Goal: Information Seeking & Learning: Understand process/instructions

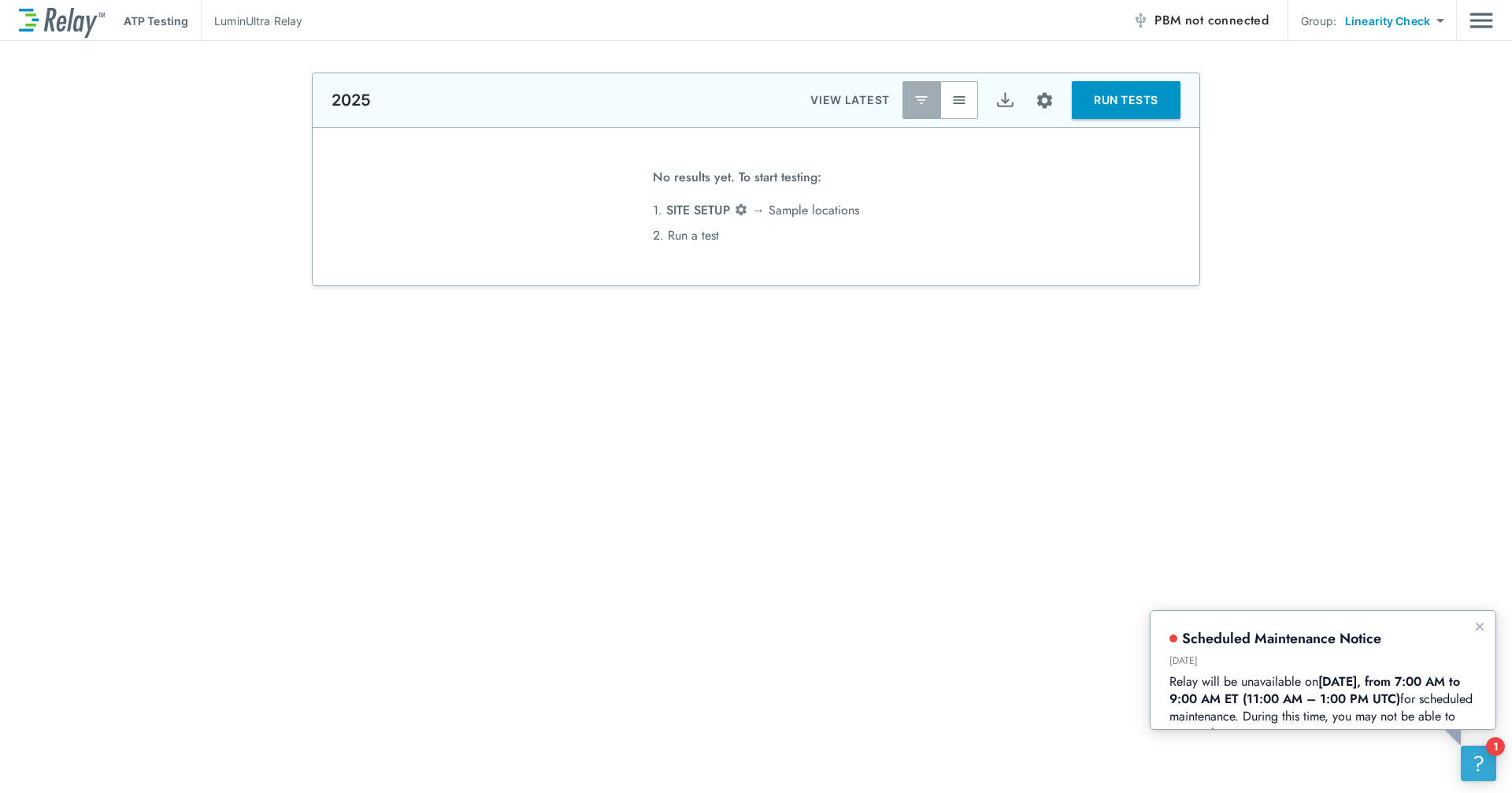
click at [1464, 764] on button "?" at bounding box center [1478, 763] width 36 height 36
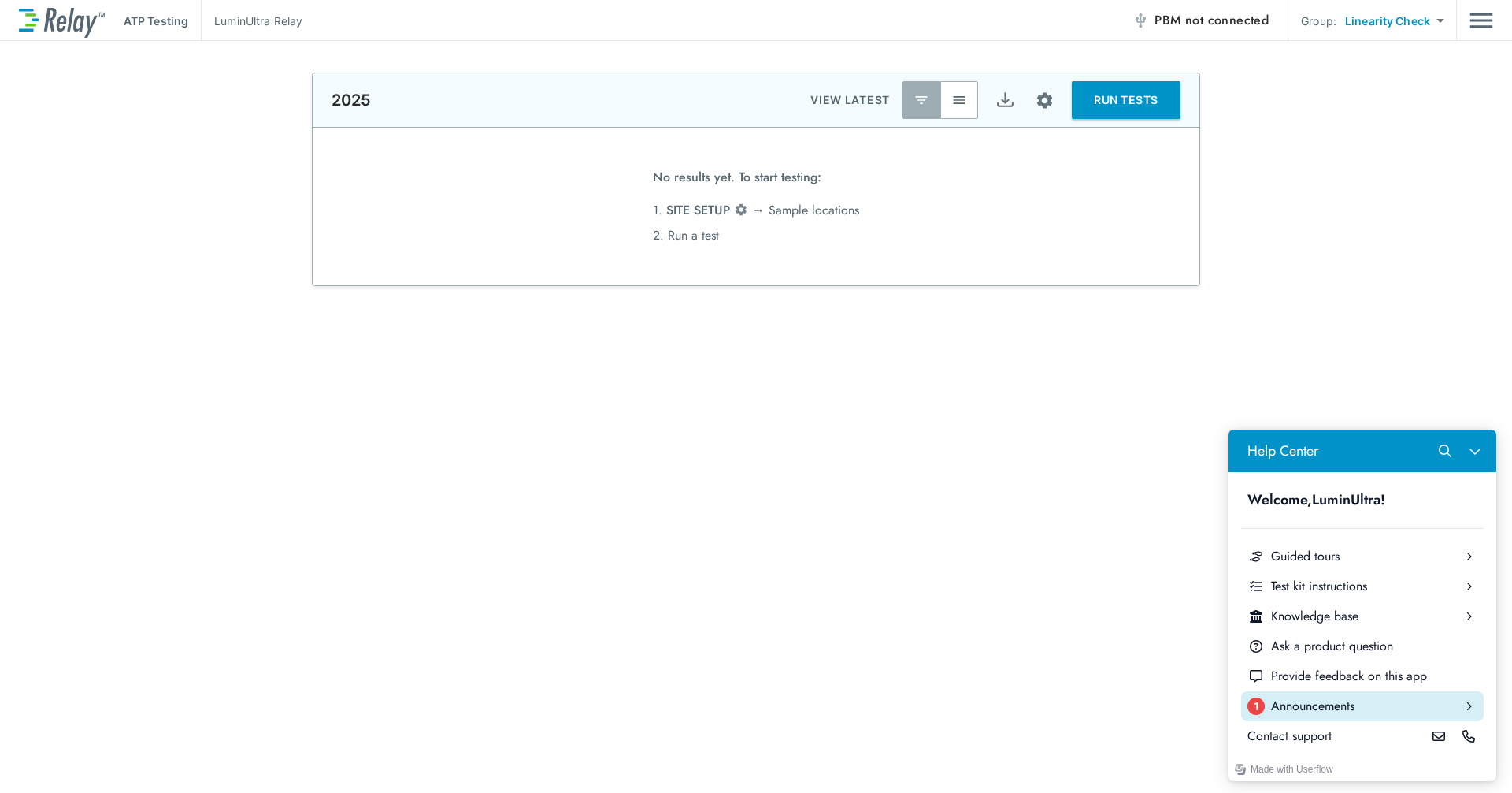
click at [1295, 702] on div "Announcements" at bounding box center [1363, 706] width 183 height 17
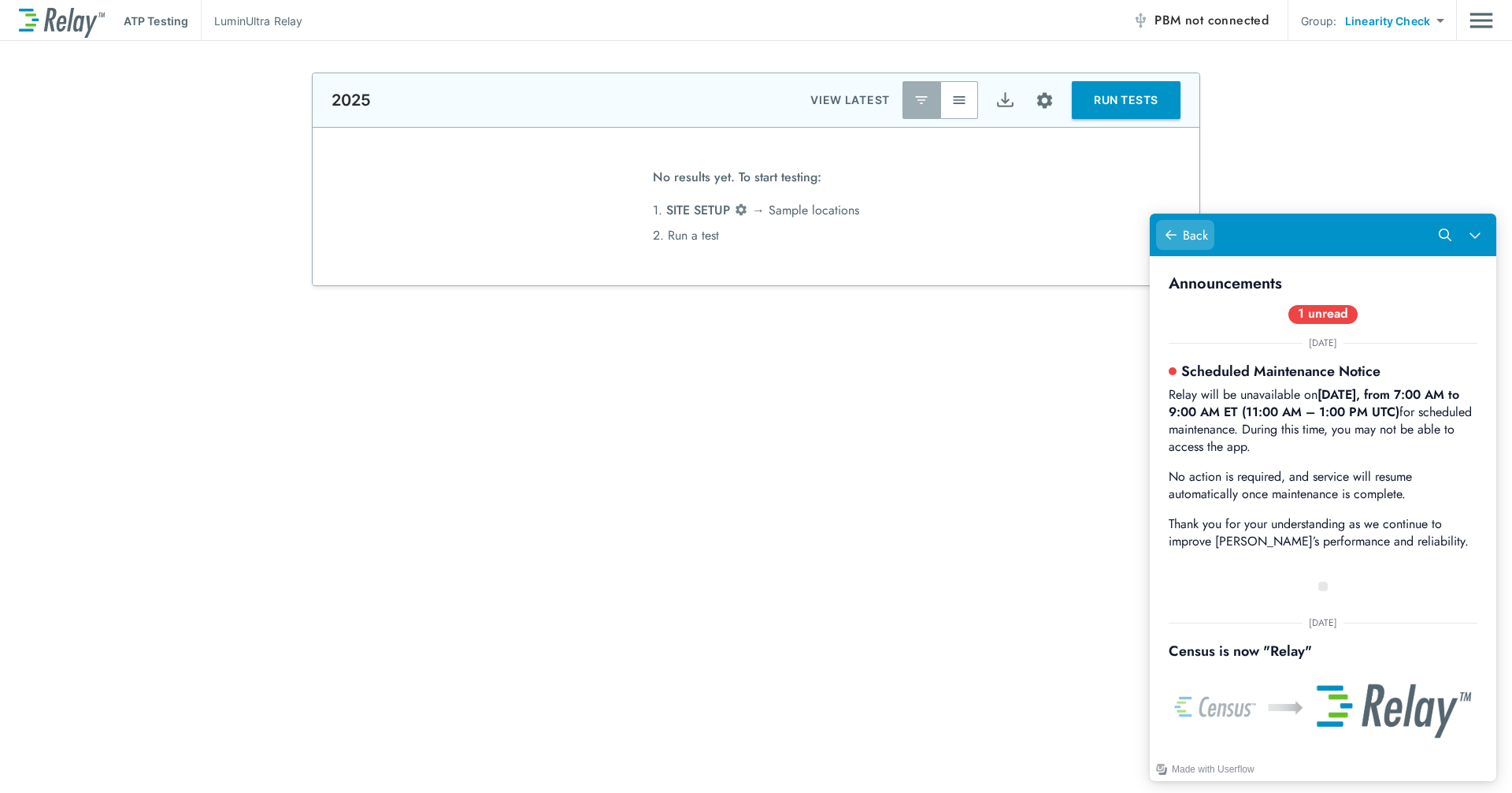
click at [1177, 231] on icon "Help Center" at bounding box center [1171, 234] width 12 height 12
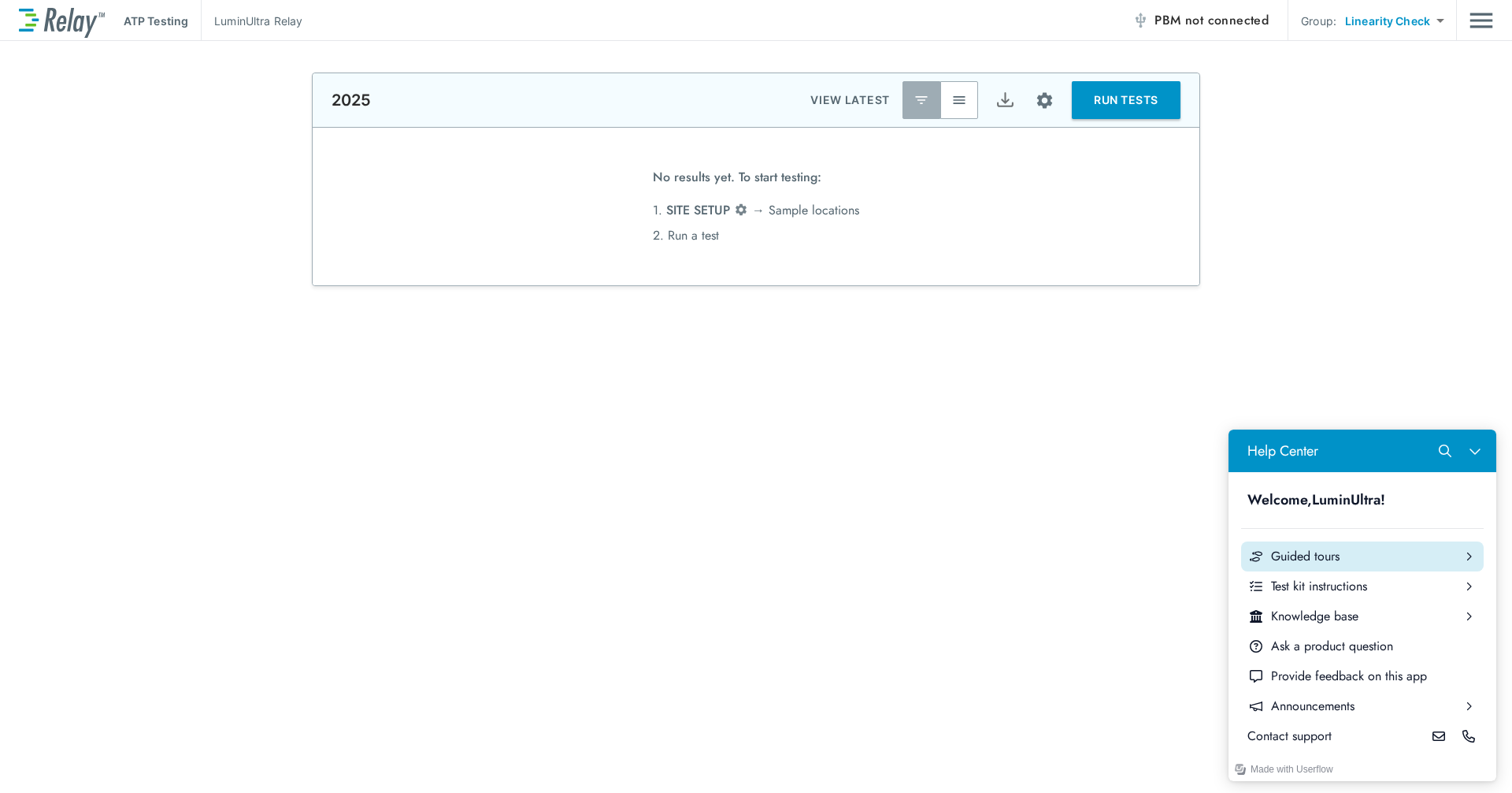
click at [1307, 541] on button "Guided tours" at bounding box center [1363, 556] width 242 height 30
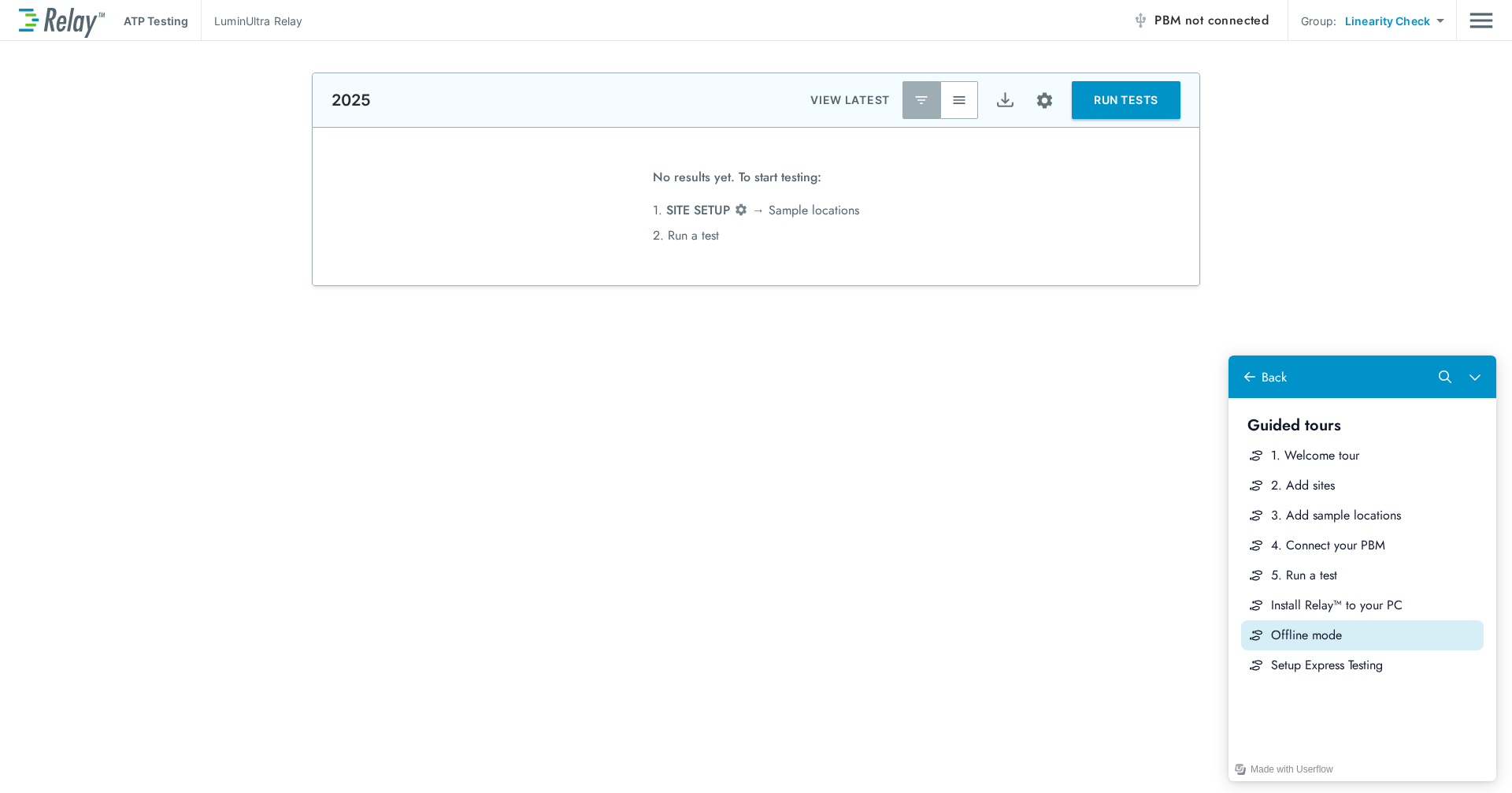
click at [1333, 629] on div "Offline mode" at bounding box center [1374, 634] width 207 height 17
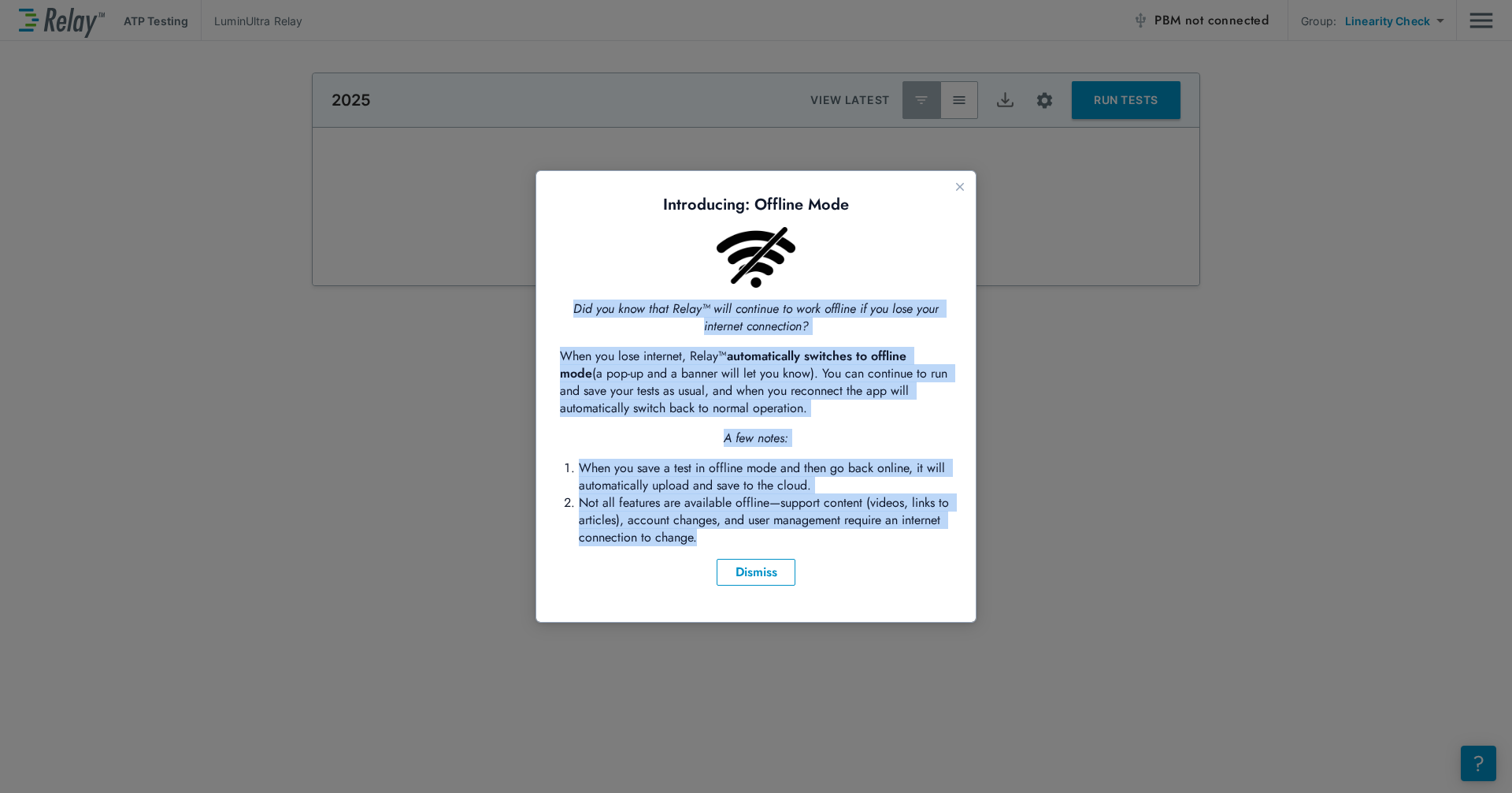
drag, startPoint x: 573, startPoint y: 301, endPoint x: 772, endPoint y: 531, distance: 304.1
click at [772, 531] on div "Introducing: Offline Mode Did you know that Relay™ will continue to work offlin…" at bounding box center [756, 389] width 393 height 391
copy div "Did you know that Relay™ will continue to work offline if you lose your interne…"
click at [954, 194] on button "Close guide" at bounding box center [959, 187] width 19 height 19
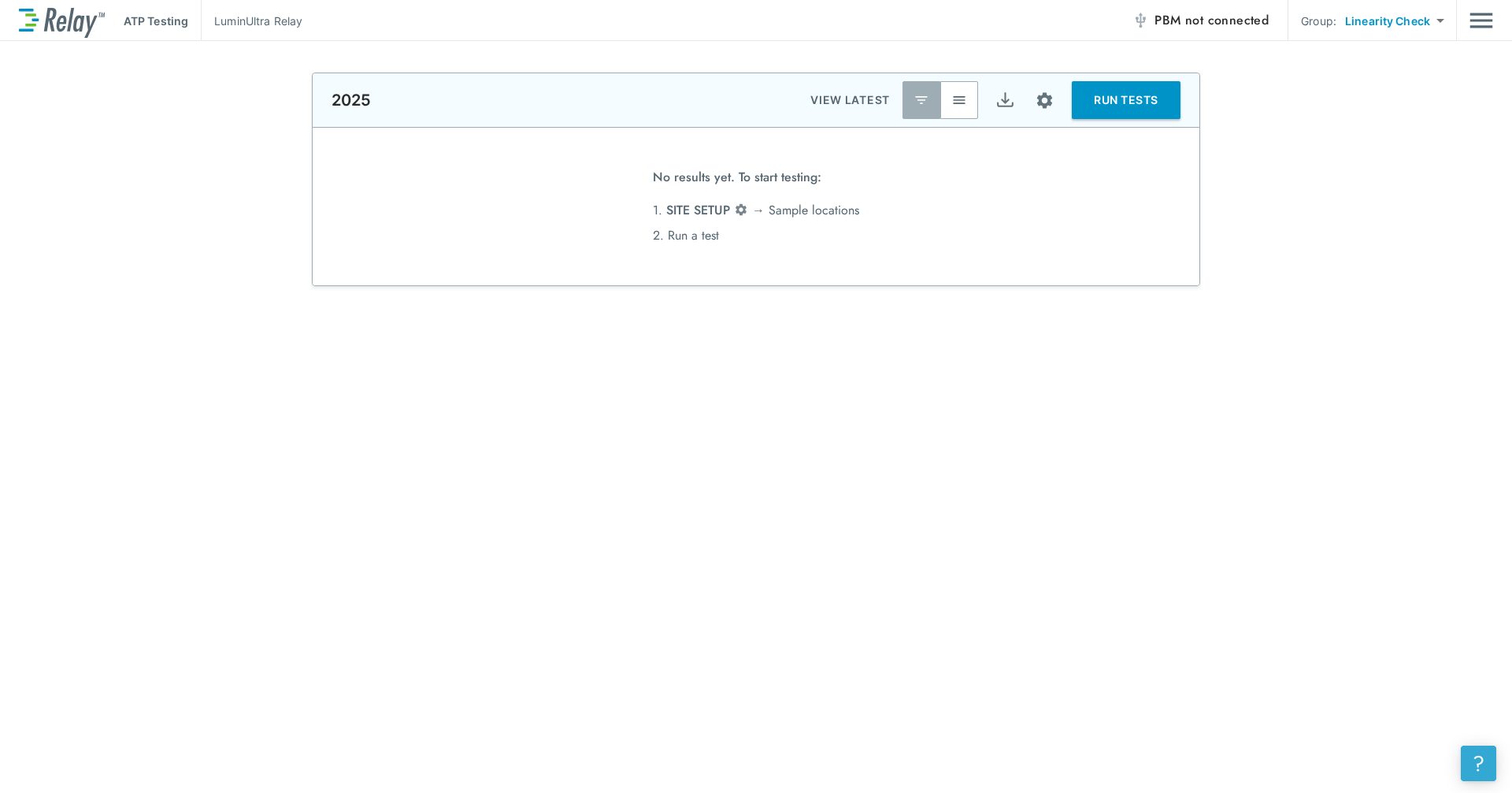
click at [1475, 759] on div "?" at bounding box center [1479, 763] width 18 height 18
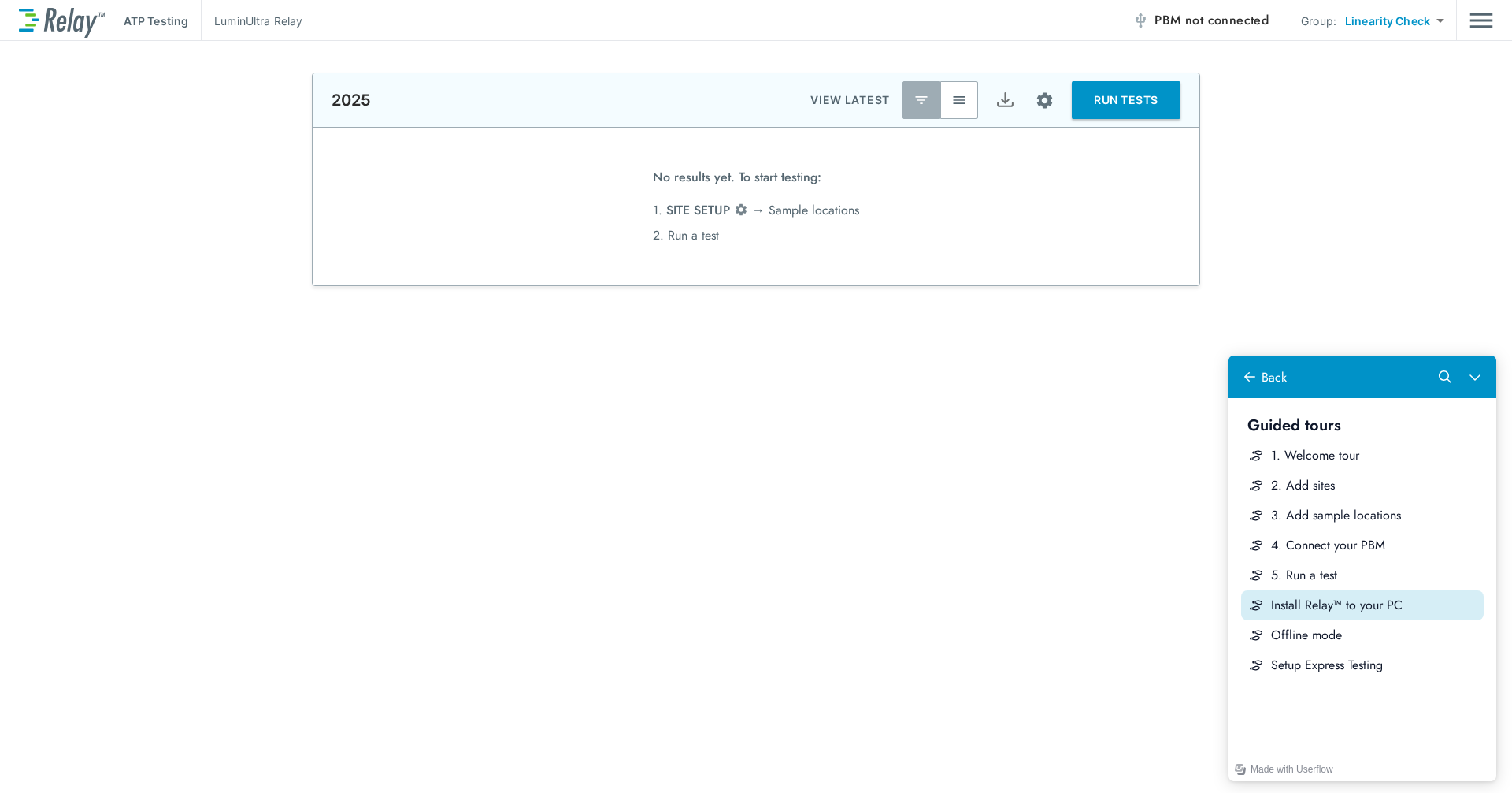
click at [1348, 609] on div "Install Relay™ to your PC" at bounding box center [1374, 605] width 207 height 17
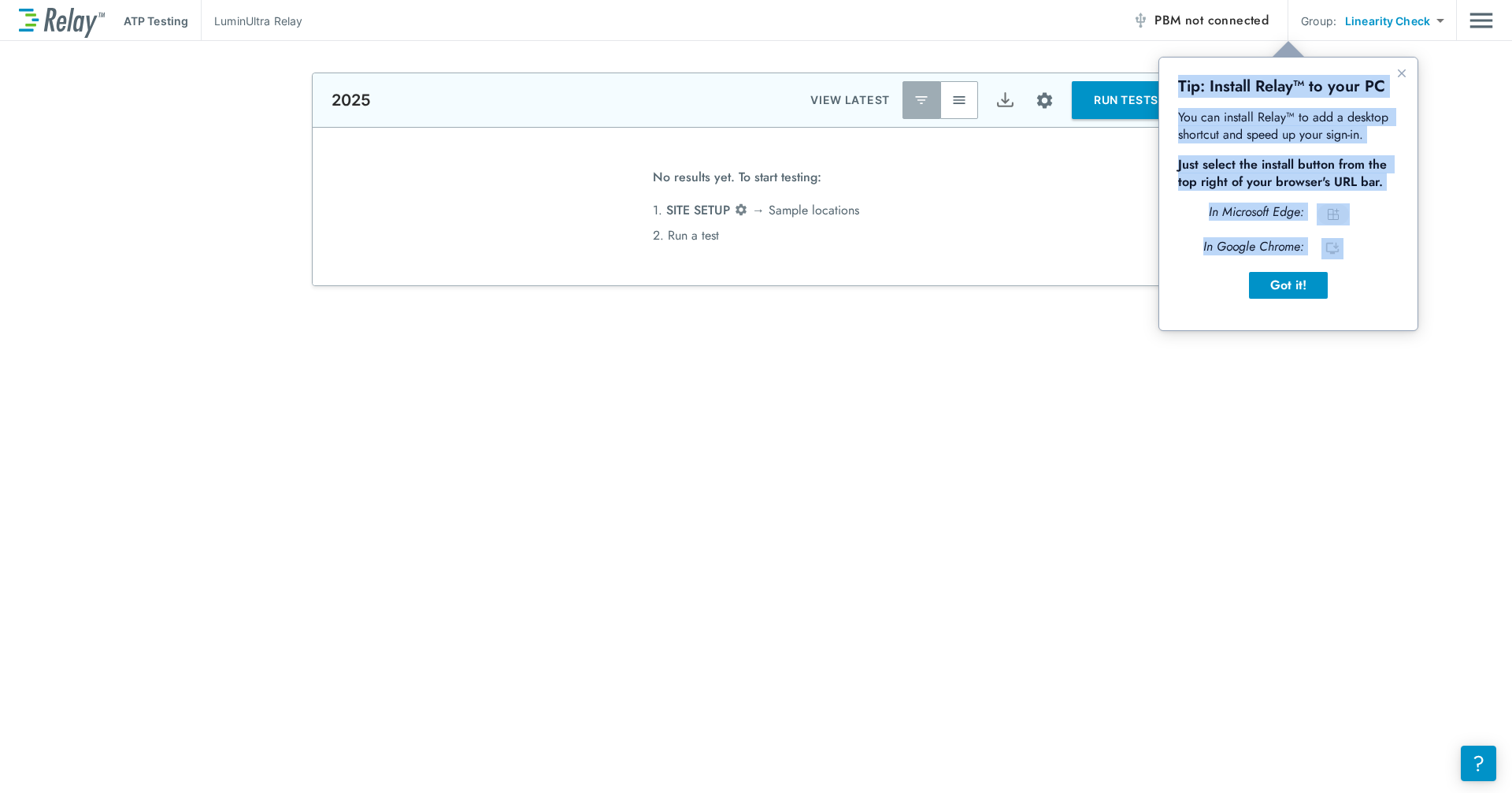
drag, startPoint x: 1180, startPoint y: 86, endPoint x: 1368, endPoint y: 250, distance: 249.5
click at [1368, 250] on div "Tip: Install Relay™ to your PC You can install Relay™ to add a desktop shortcut…" at bounding box center [1289, 188] width 221 height 223
copy div "Tip: Install Relay™ to your PC You can install Relay™ to add a desktop shortcut…"
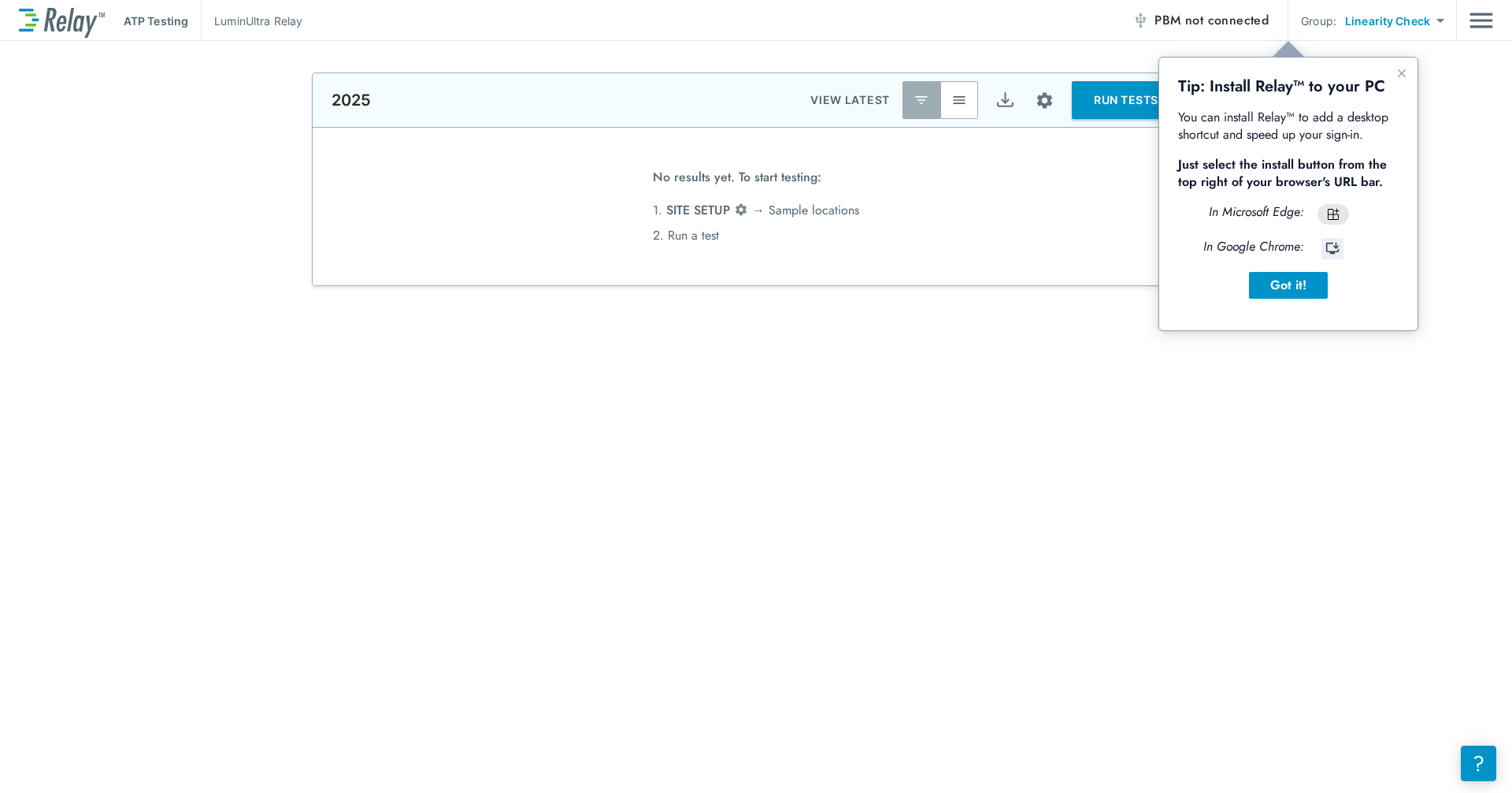
type input "**********"
type input "***"
click at [1466, 759] on button "?" at bounding box center [1478, 763] width 36 height 36
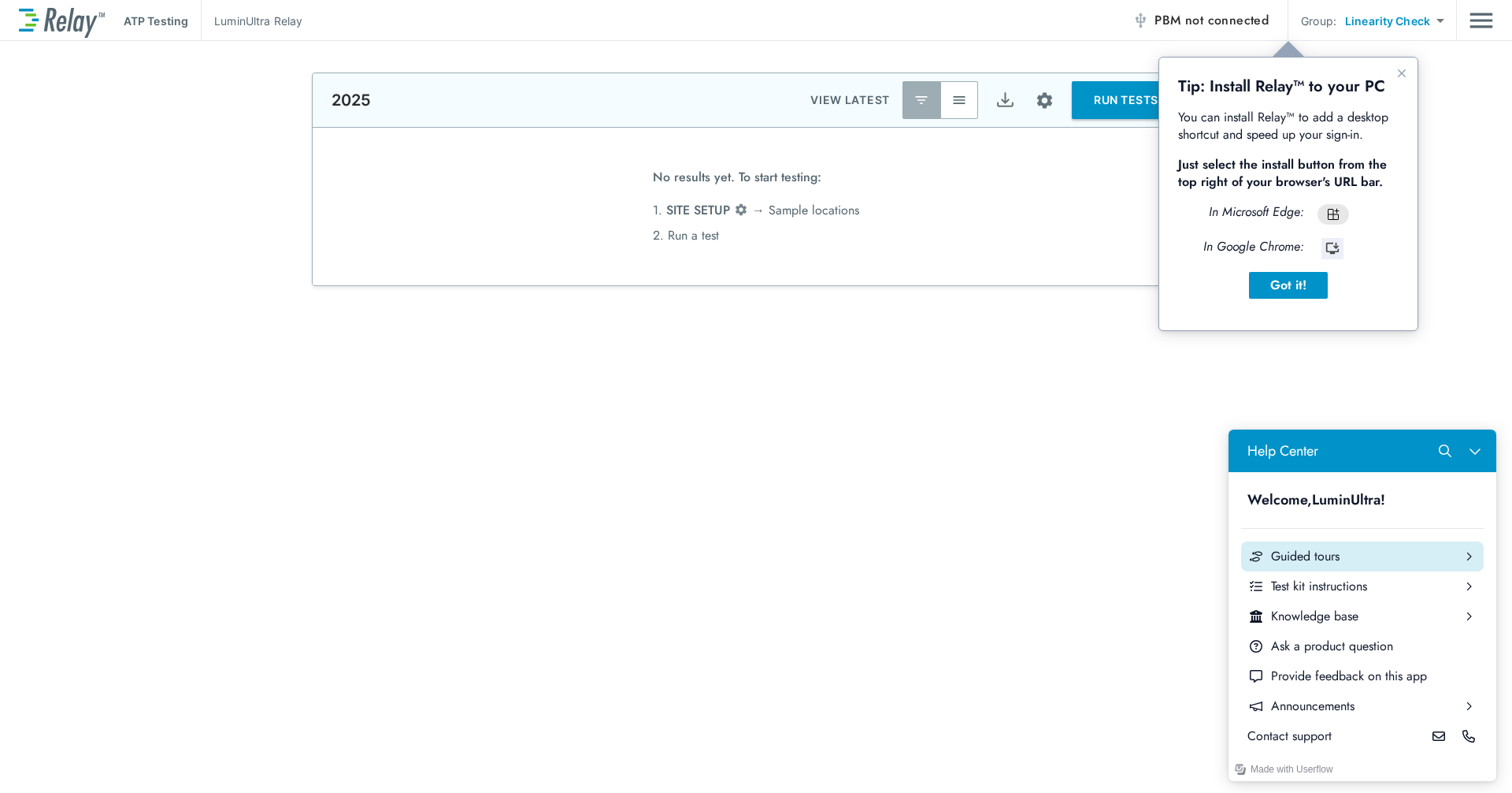
click at [1326, 550] on div "Guided tours" at bounding box center [1363, 556] width 183 height 17
